Goal: Ask a question

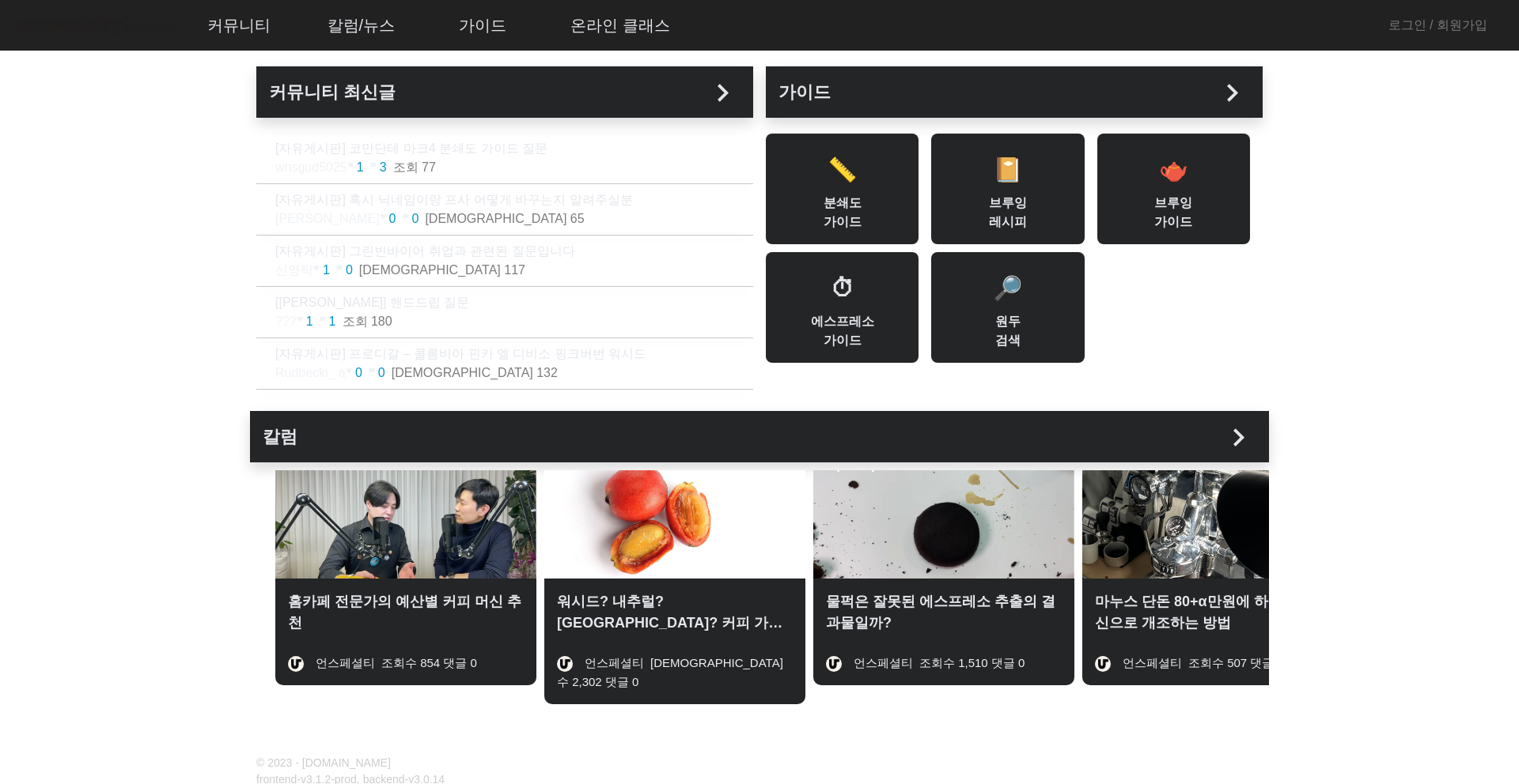
click at [621, 111] on div "커뮤니티 최신글 chevron_right" at bounding box center [504, 91] width 497 height 51
click at [759, 89] on div "가이드 chevron_right 📏 분쇄도 가이드 📔 브루잉 레시피 🫖 브루잉 가이드 ⏱ 에스프레소 가이드 🔎 원두 검색" at bounding box center [1014, 236] width 509 height 351
click at [705, 92] on mat-icon "chevron_right" at bounding box center [723, 93] width 36 height 36
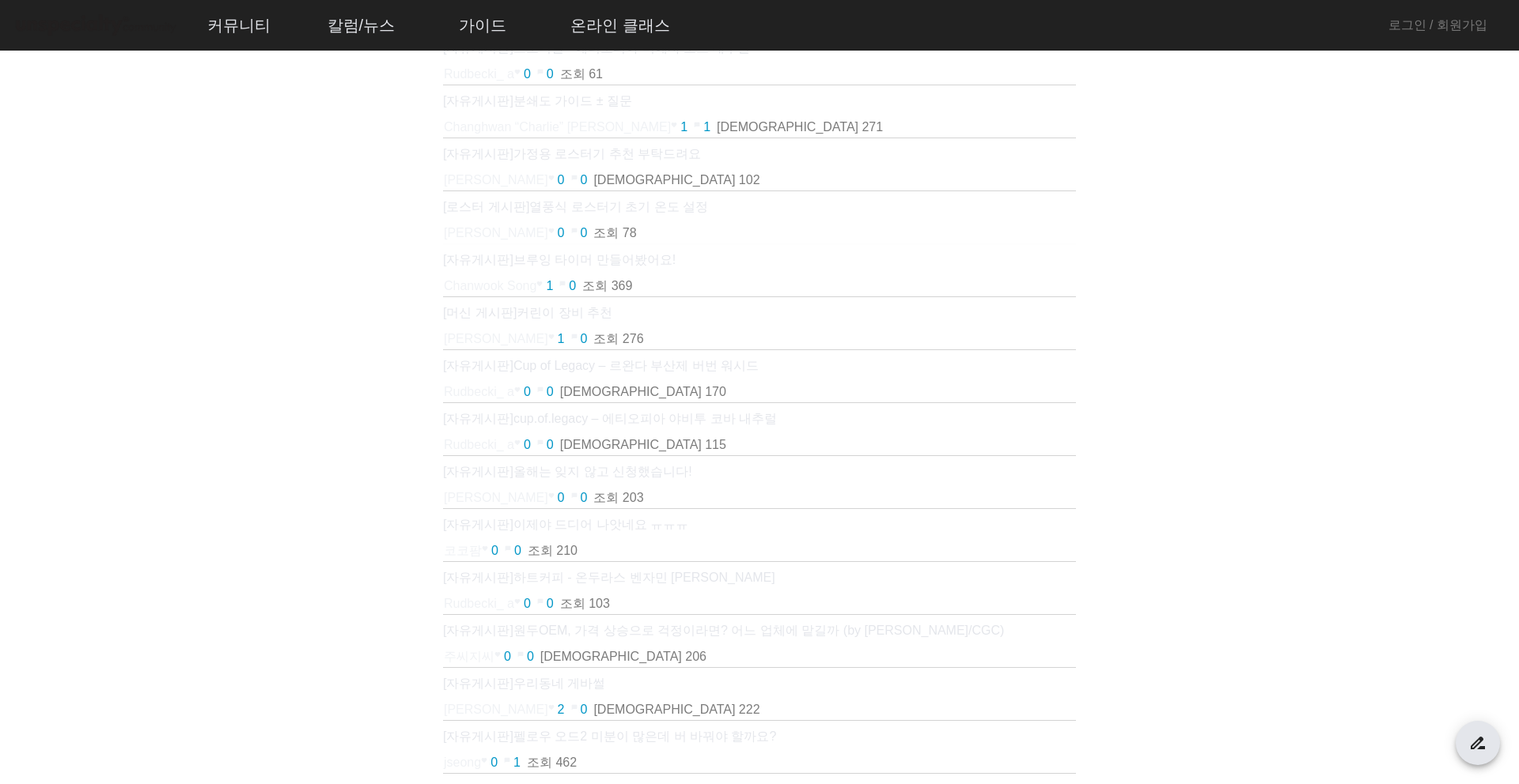
scroll to position [206, 0]
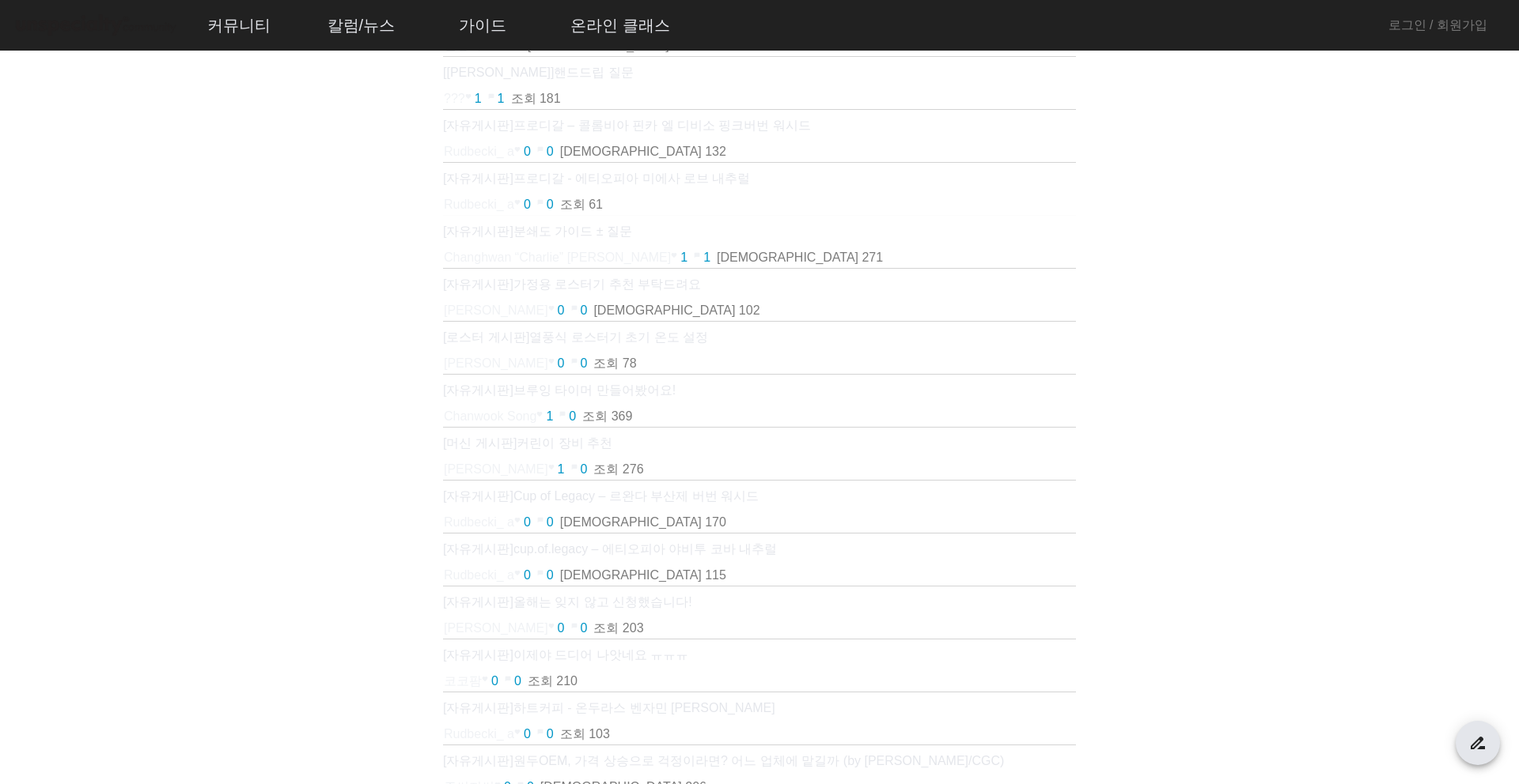
click at [595, 240] on p "[자유게시판] 분쇄도 가이드 ± 질문" at bounding box center [759, 231] width 633 height 19
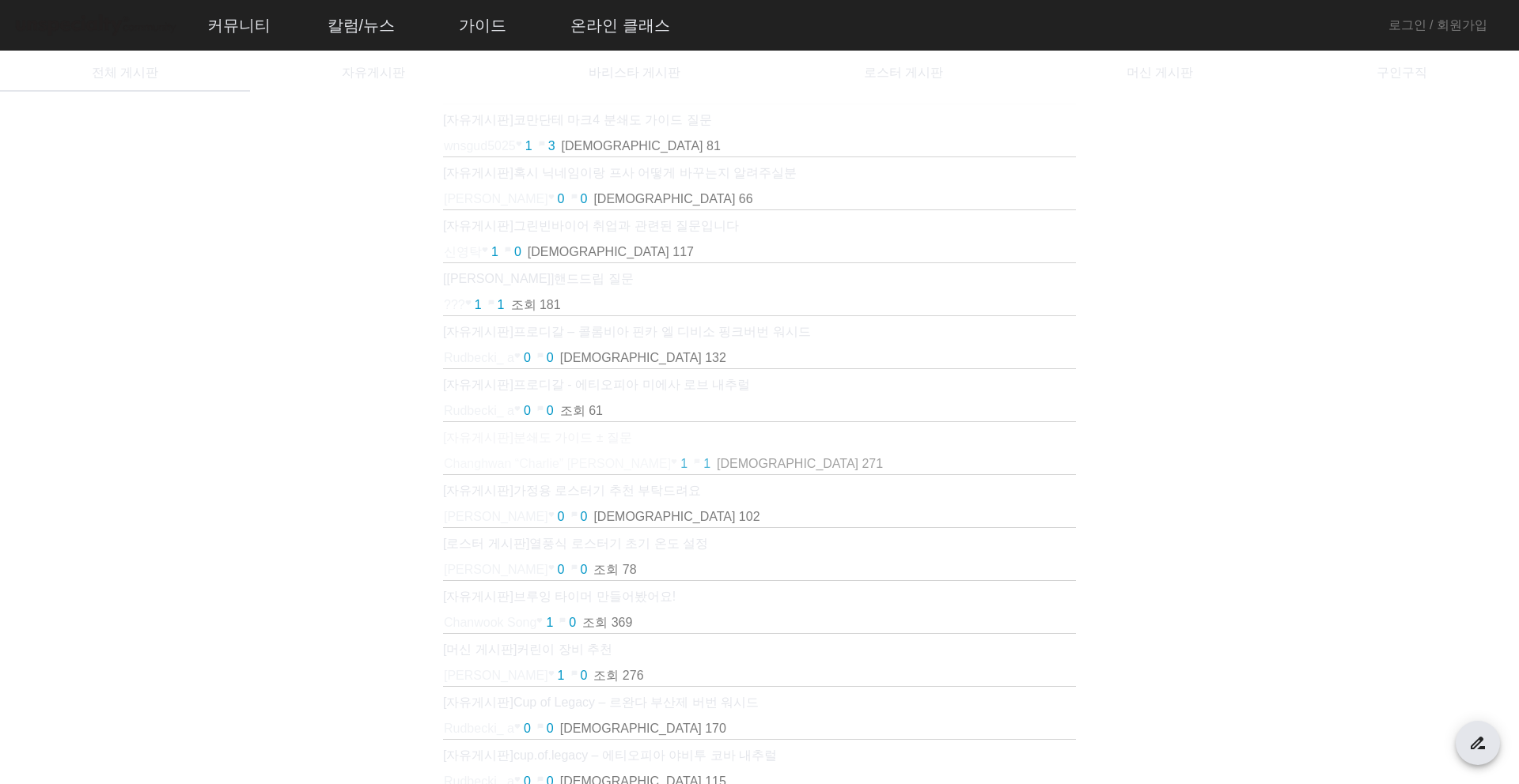
click at [549, 130] on td "[자유게시판] 코만단테 마크4 분쇄도 가이드 질문" at bounding box center [759, 120] width 633 height 33
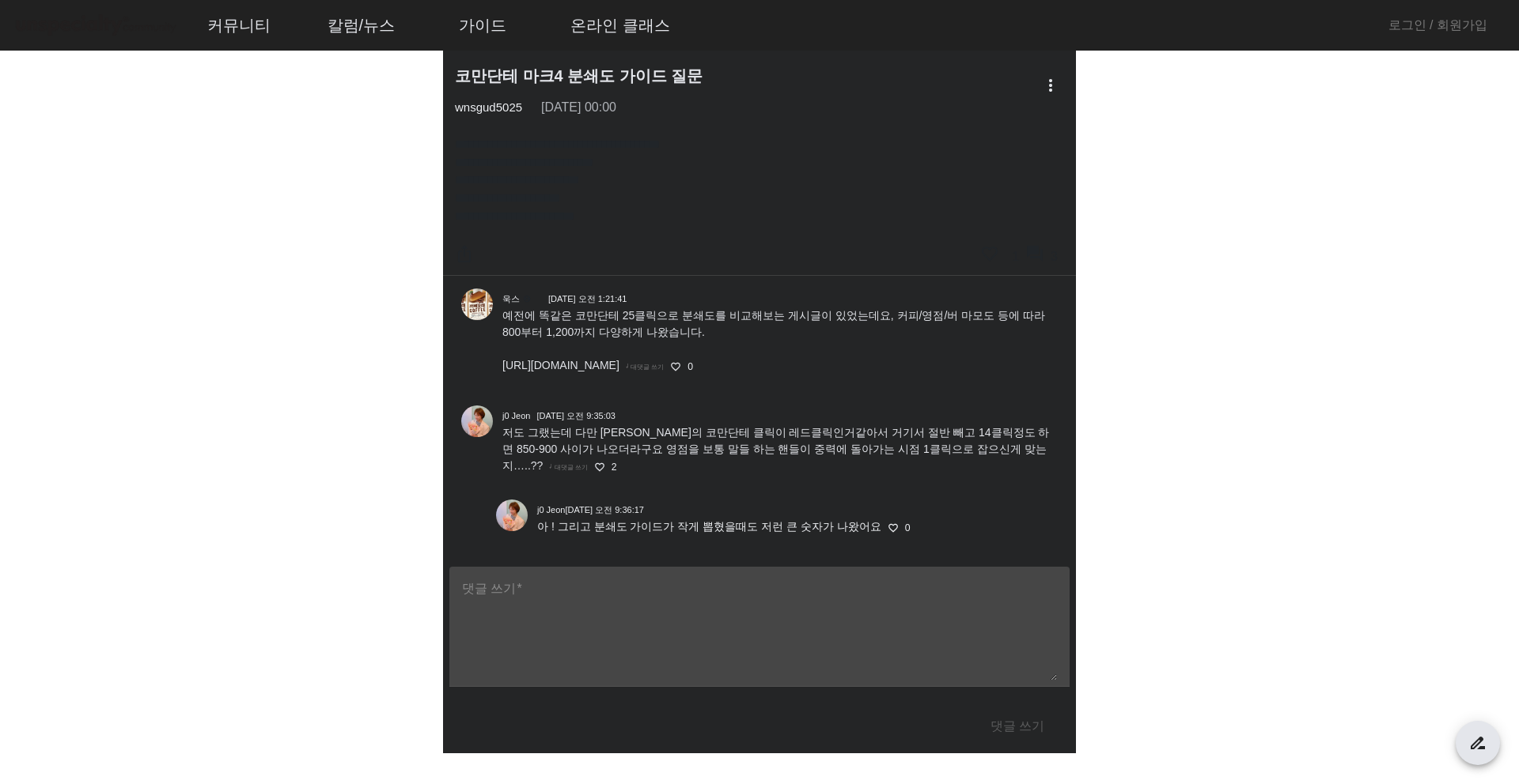
click at [479, 425] on link at bounding box center [477, 421] width 32 height 32
